Goal: Task Accomplishment & Management: Manage account settings

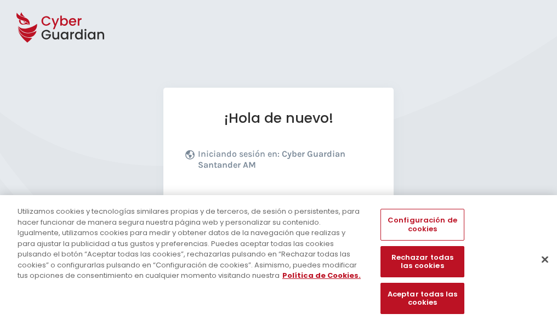
scroll to position [134, 0]
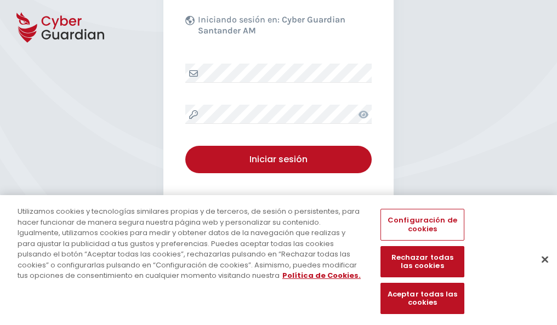
click at [539, 271] on button "Cerrar" at bounding box center [544, 259] width 24 height 24
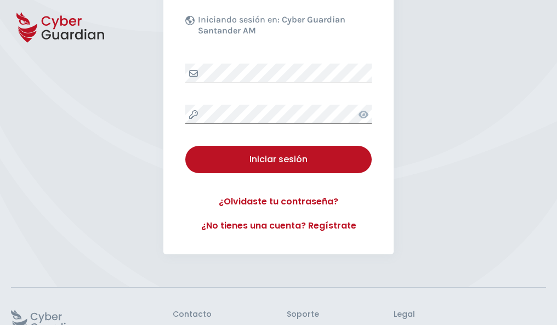
scroll to position [213, 0]
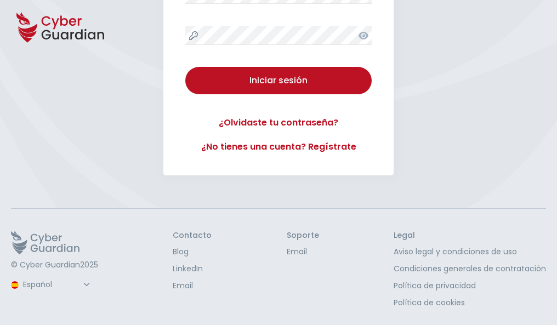
click at [185, 67] on button "Iniciar sesión" at bounding box center [278, 80] width 186 height 27
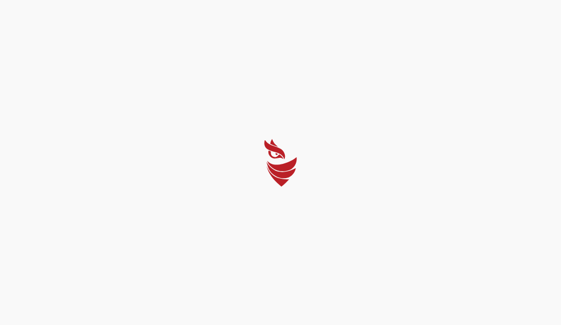
select select "Português (BR)"
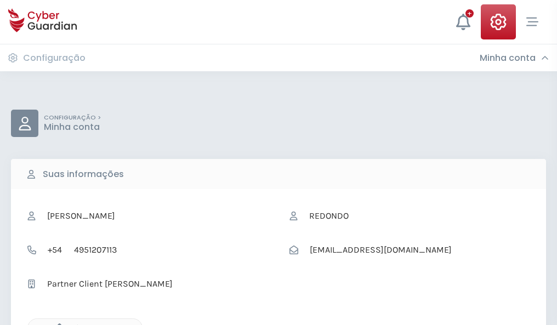
click at [56, 324] on icon "button" at bounding box center [56, 327] width 9 height 9
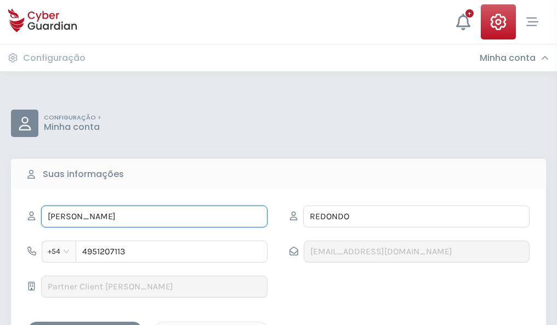
click at [154, 216] on input "GUSTAVO" at bounding box center [154, 216] width 226 height 22
type input "G"
type input "Brunilda"
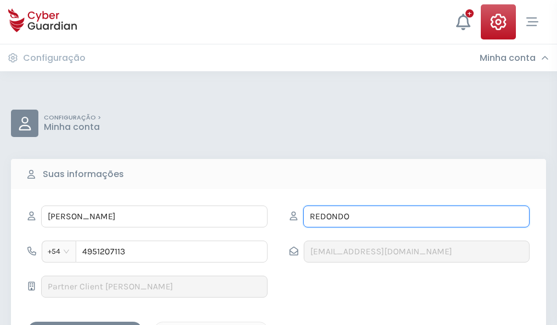
click at [416, 216] on input "REDONDO" at bounding box center [416, 216] width 226 height 22
type input "R"
type input "Acero"
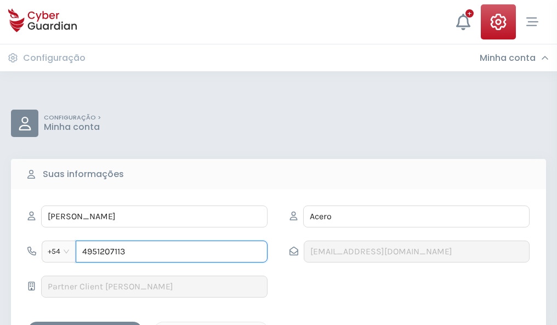
click at [171, 251] on input "4951207113" at bounding box center [172, 251] width 192 height 22
type input "4"
type input "4844355119"
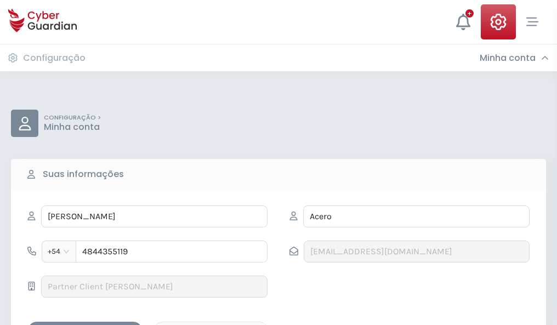
click at [85, 324] on div "Salvar alterações" at bounding box center [85, 331] width 99 height 14
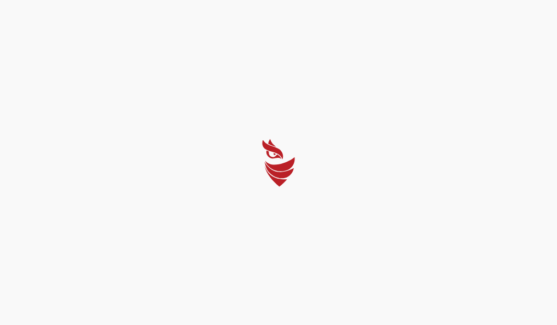
select select "Português (BR)"
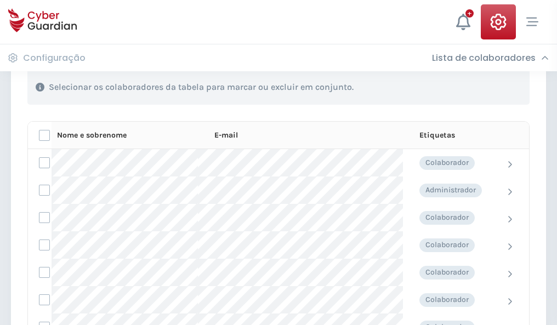
scroll to position [469, 0]
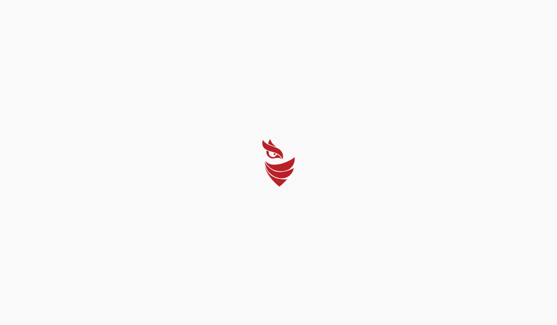
select select "Português (BR)"
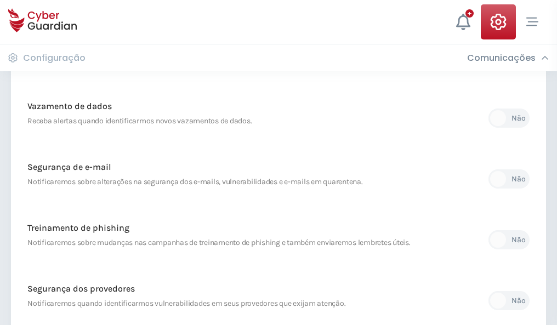
scroll to position [577, 0]
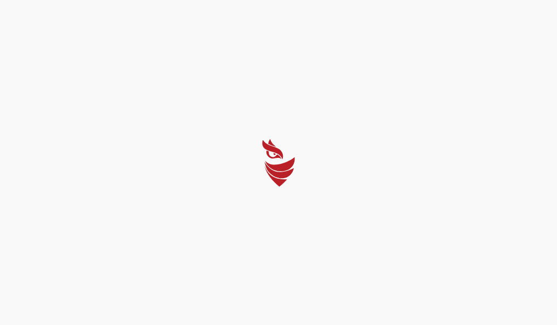
select select "Português (BR)"
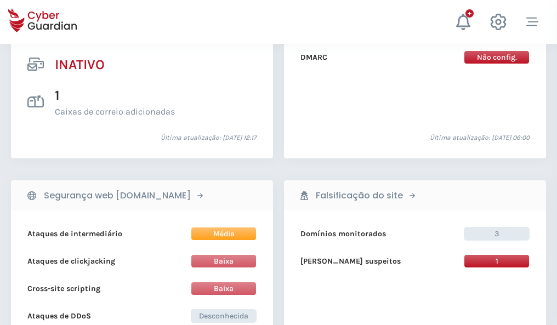
scroll to position [1086, 0]
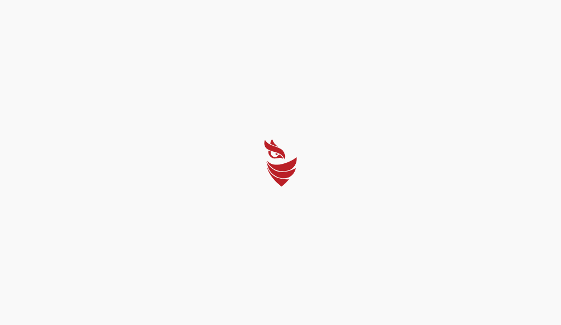
select select "Português (BR)"
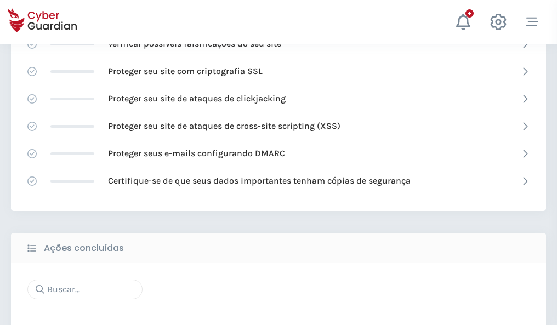
scroll to position [730, 0]
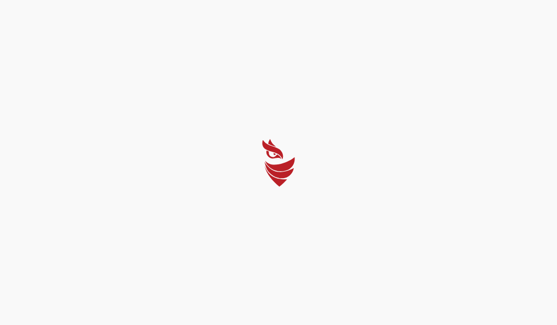
select select "Português (BR)"
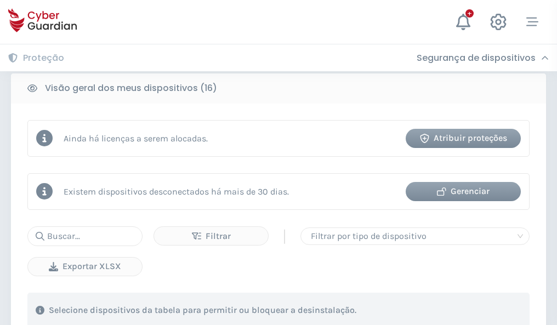
scroll to position [1021, 0]
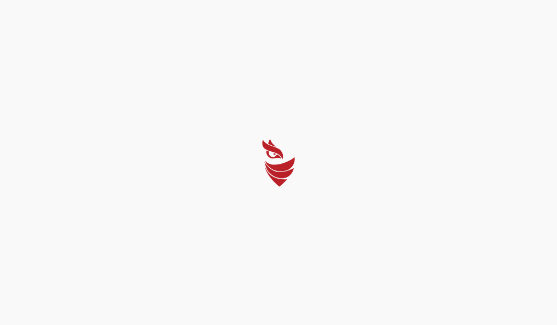
select select "Português (BR)"
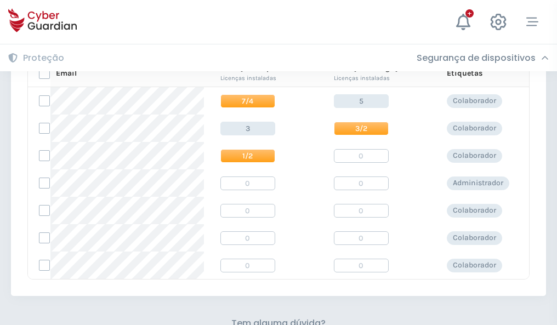
scroll to position [470, 0]
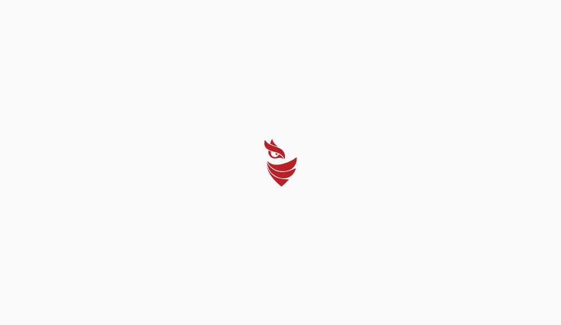
select select "Português (BR)"
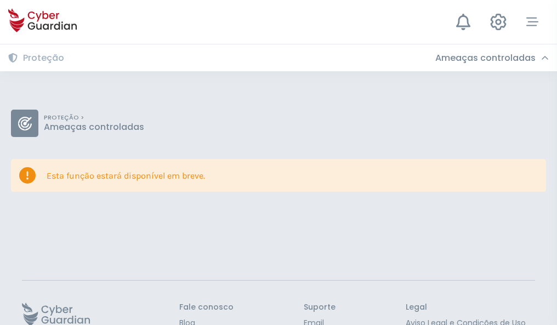
scroll to position [71, 0]
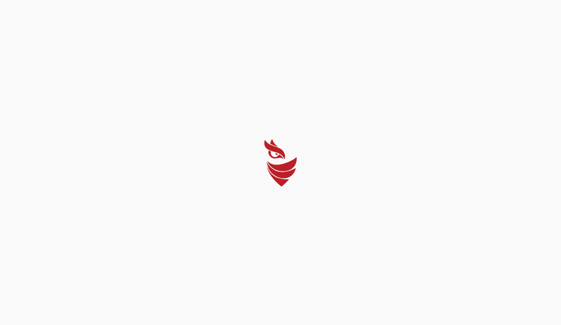
select select "Português (BR)"
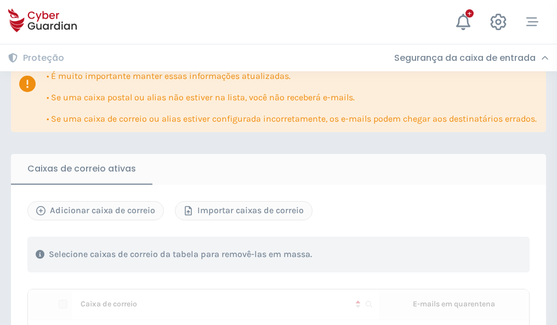
scroll to position [668, 0]
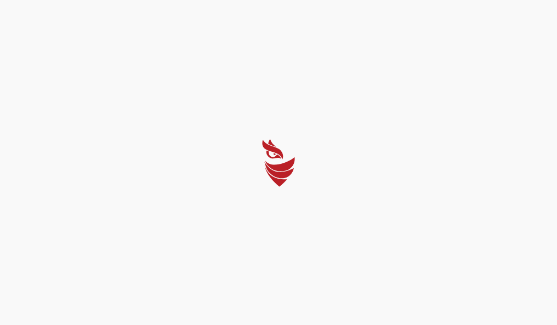
select select "Português (BR)"
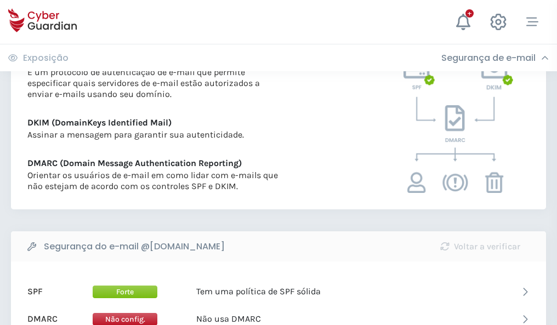
scroll to position [591, 0]
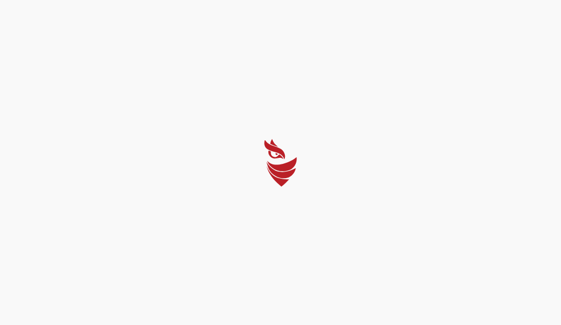
select select "Português (BR)"
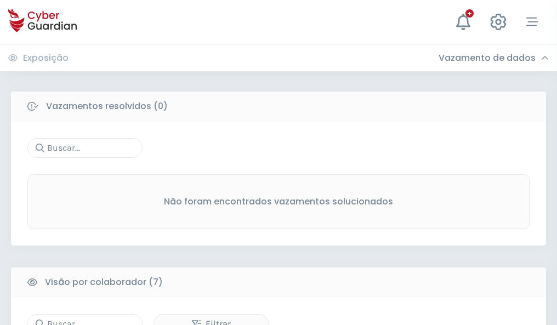
scroll to position [906, 0]
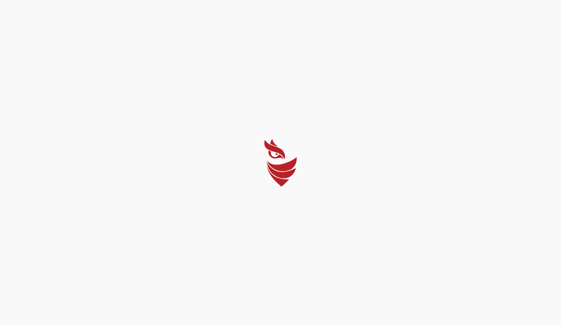
select select "Português (BR)"
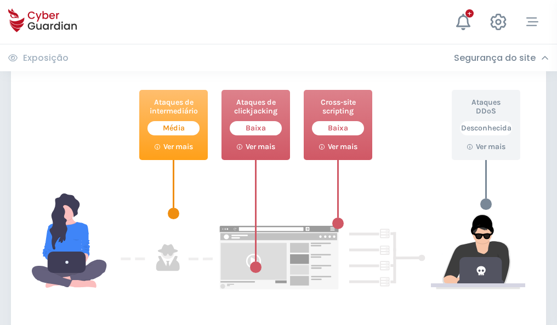
scroll to position [597, 0]
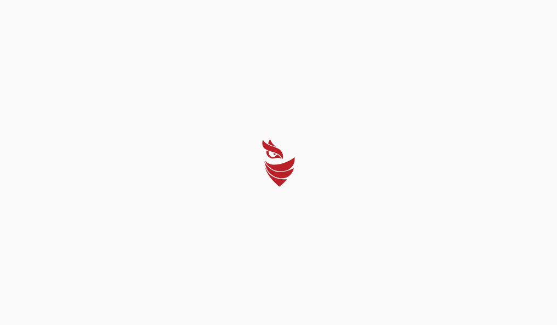
select select "Português (BR)"
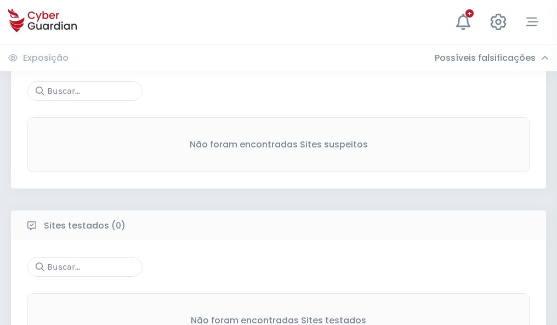
scroll to position [573, 0]
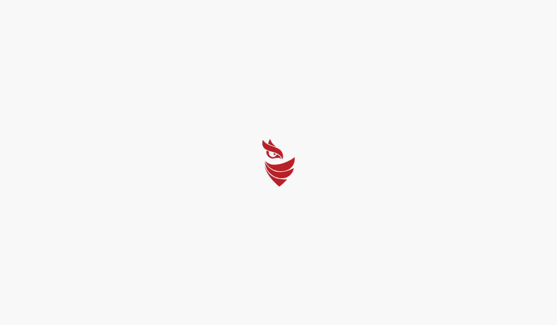
select select "Português (BR)"
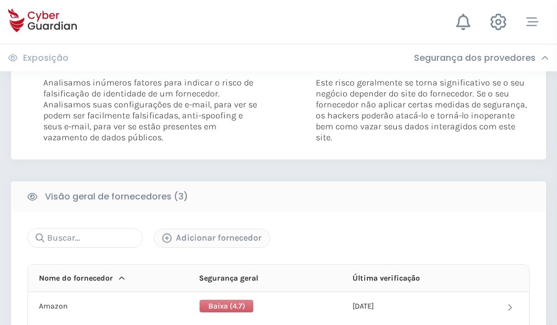
scroll to position [613, 0]
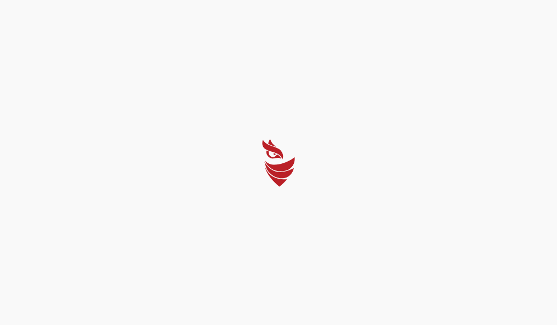
select select "Português (BR)"
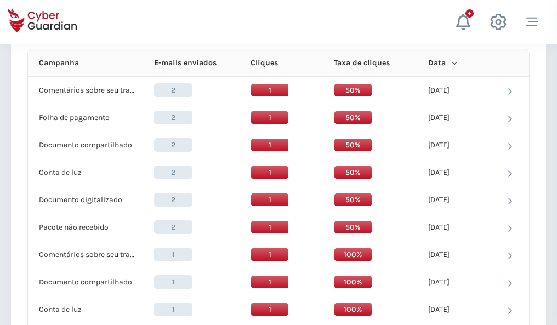
scroll to position [982, 0]
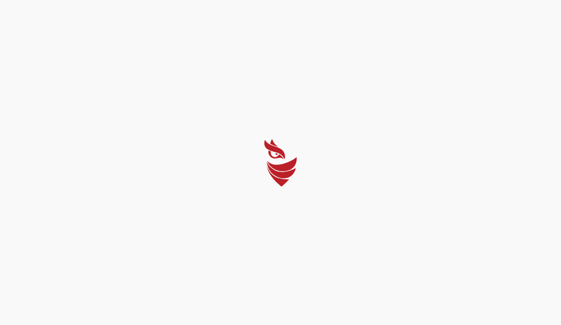
select select "Português (BR)"
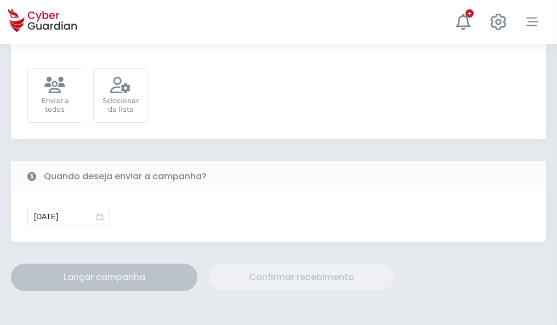
scroll to position [401, 0]
